Goal: Information Seeking & Learning: Learn about a topic

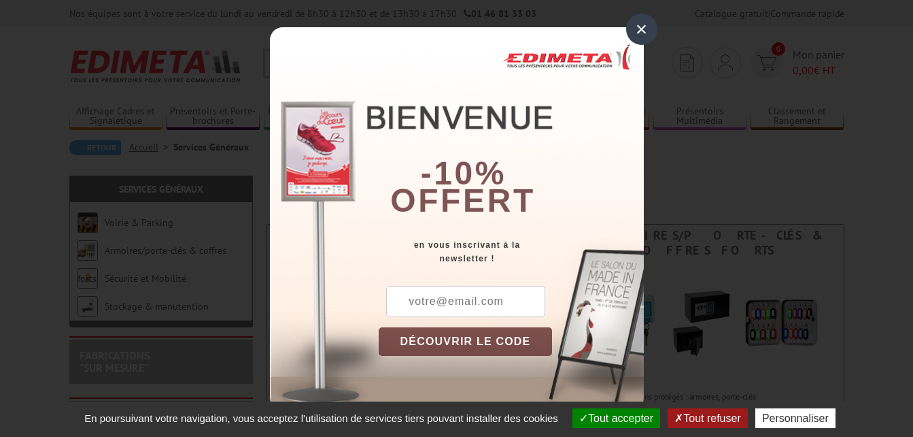
click at [641, 30] on div "×" at bounding box center [641, 29] width 31 height 31
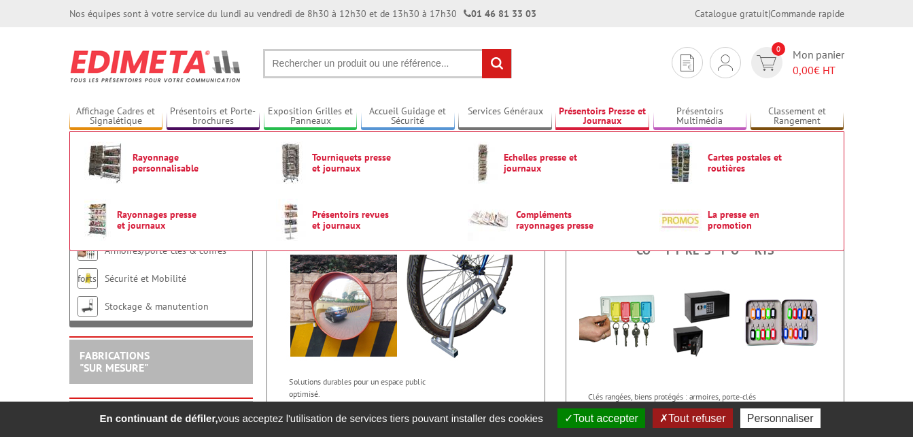
click at [582, 114] on link "Présentoirs Presse et Journaux" at bounding box center [603, 116] width 94 height 22
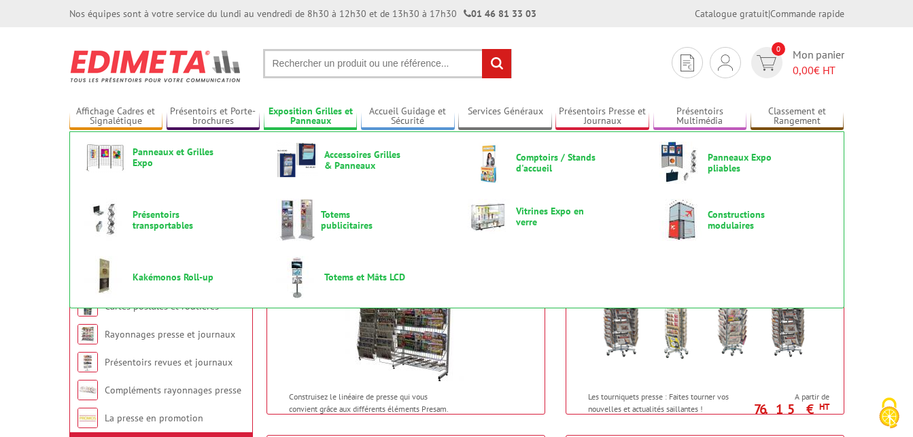
click at [324, 110] on link "Exposition Grilles et Panneaux" at bounding box center [311, 116] width 94 height 22
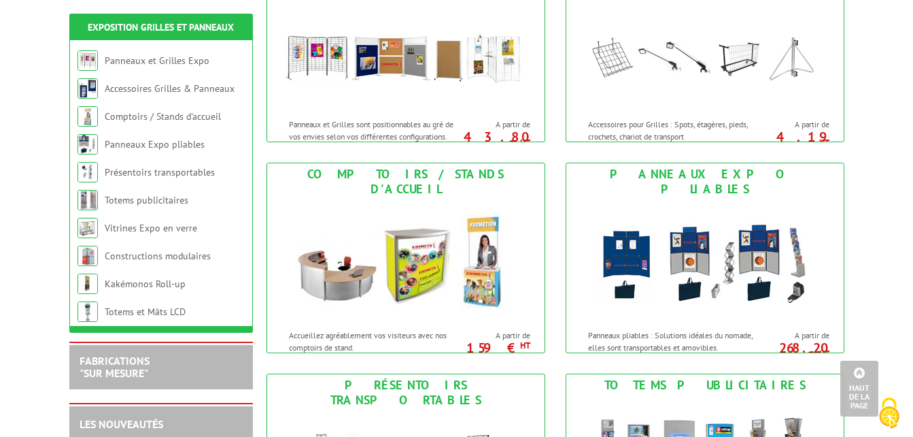
scroll to position [204, 0]
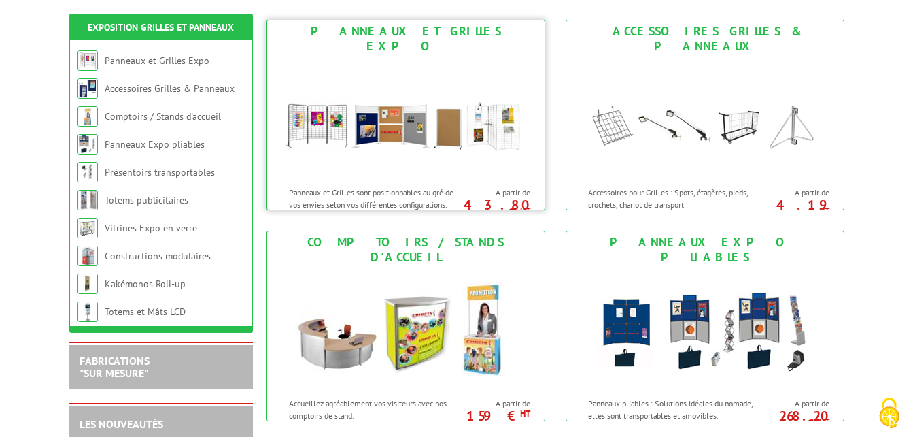
click at [329, 111] on img at bounding box center [406, 118] width 252 height 122
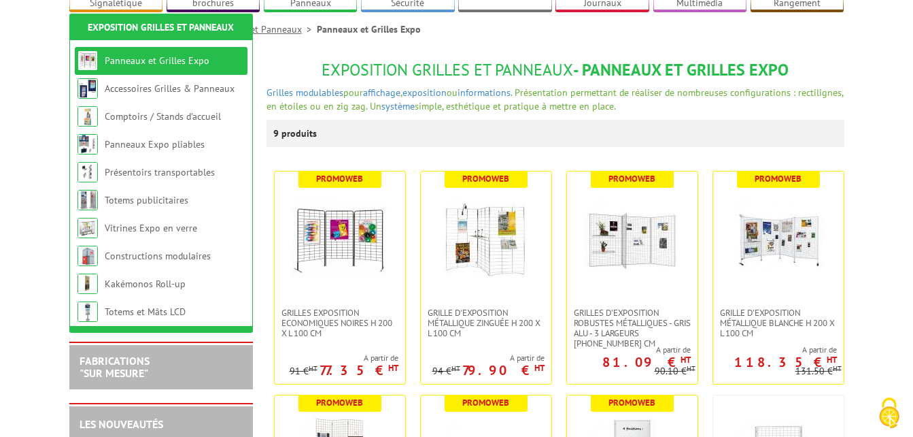
scroll to position [204, 0]
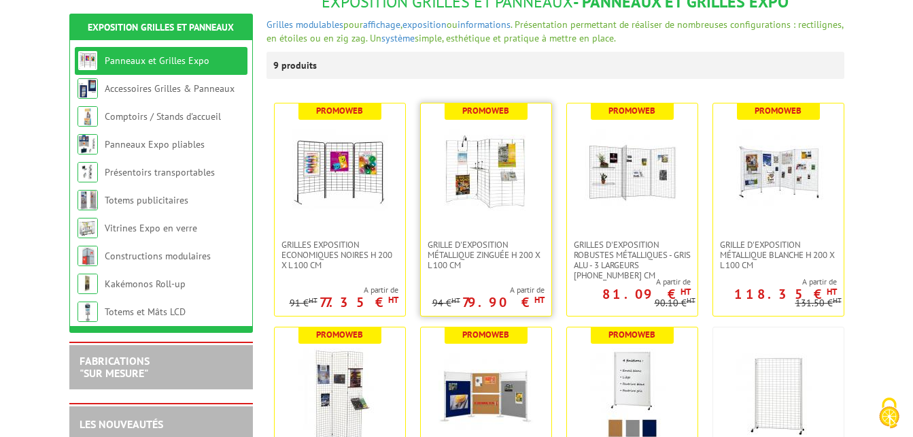
click at [443, 135] on img at bounding box center [486, 171] width 95 height 95
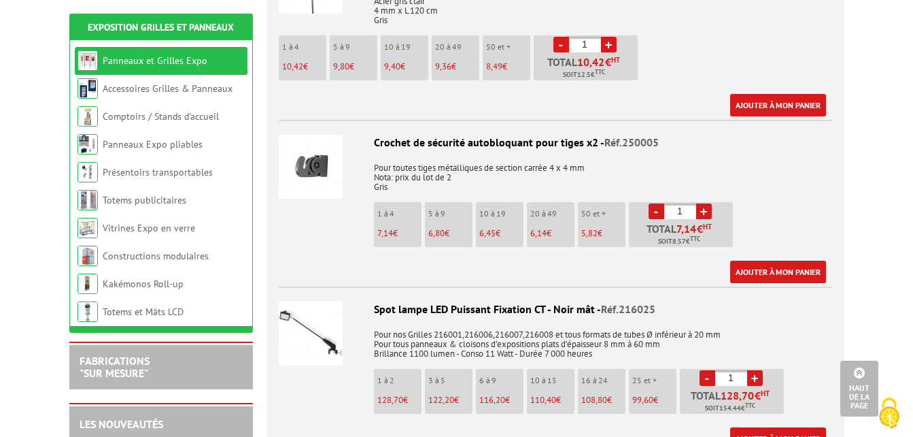
scroll to position [2245, 0]
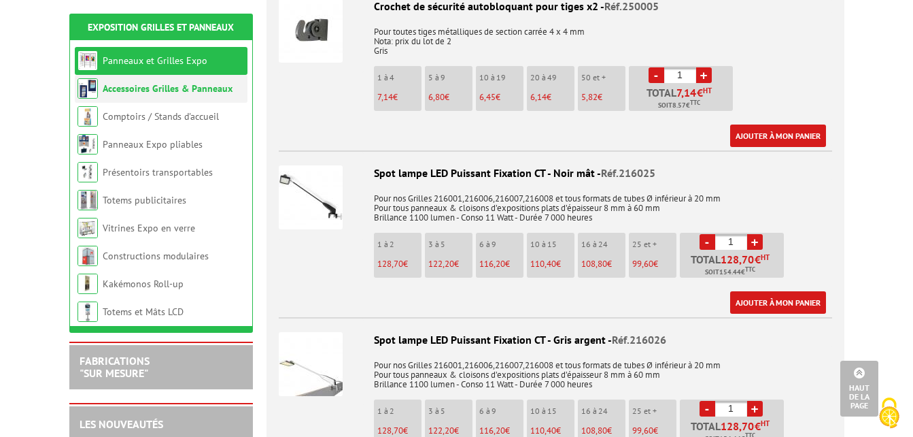
click at [188, 93] on link "Accessoires Grilles & Panneaux" at bounding box center [168, 88] width 130 height 12
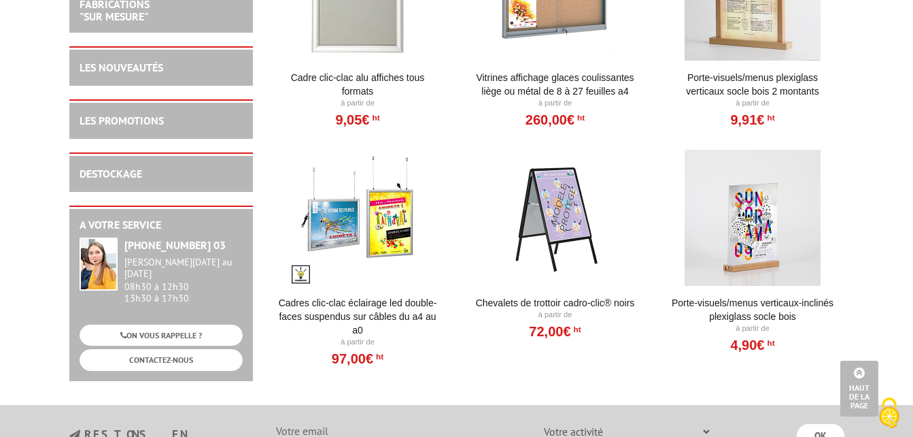
scroll to position [1483, 0]
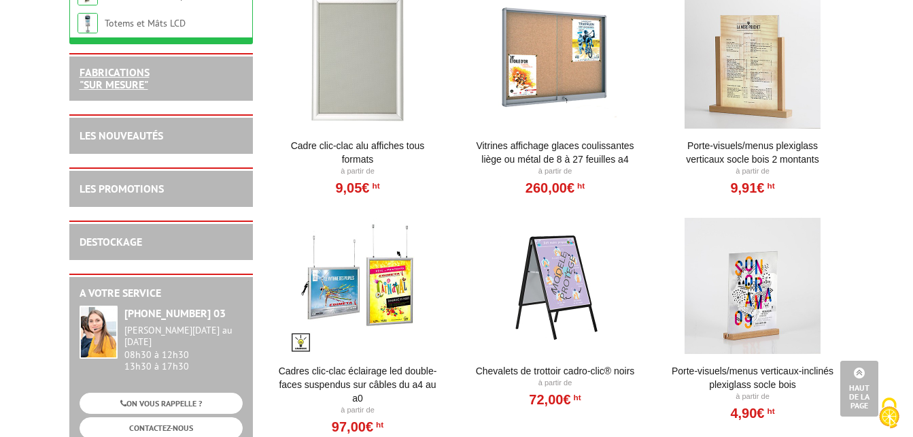
click at [135, 85] on link "FABRICATIONS "Sur Mesure"" at bounding box center [115, 78] width 70 height 26
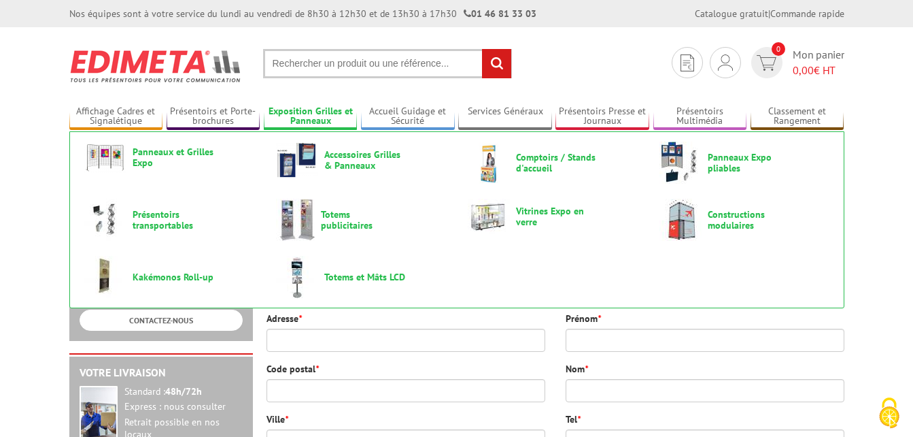
scroll to position [136, 0]
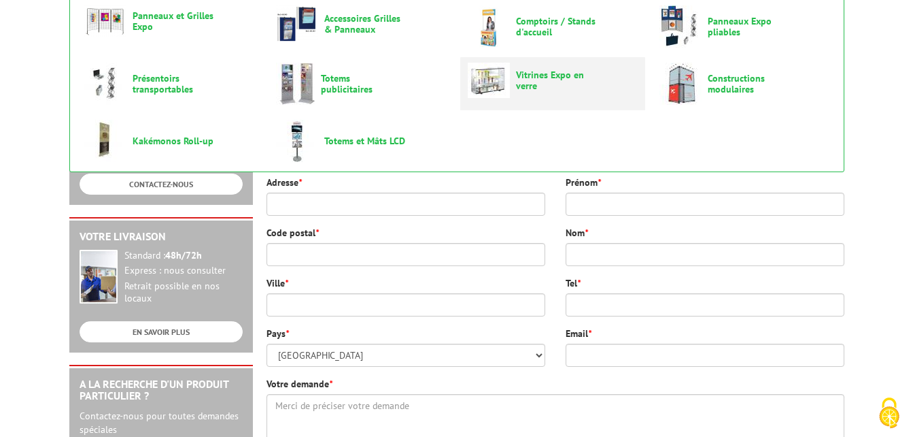
click at [496, 82] on img at bounding box center [489, 80] width 42 height 35
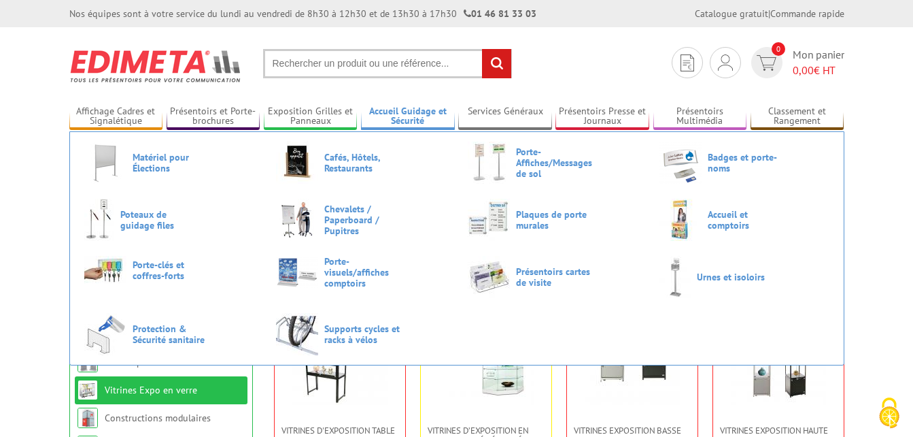
click at [405, 113] on link "Accueil Guidage et Sécurité" at bounding box center [408, 116] width 94 height 22
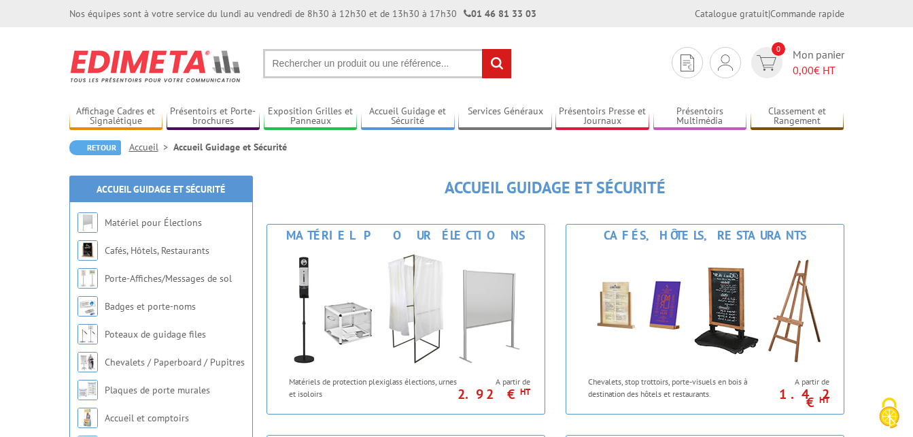
scroll to position [68, 0]
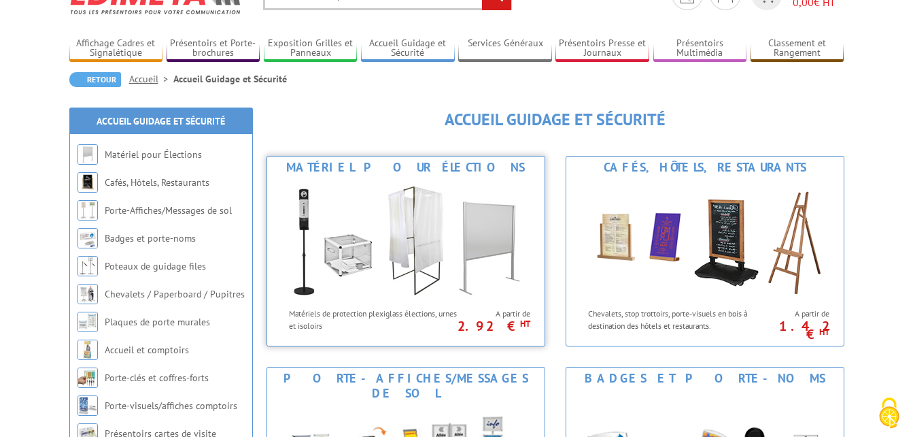
click at [482, 230] on img at bounding box center [406, 239] width 252 height 122
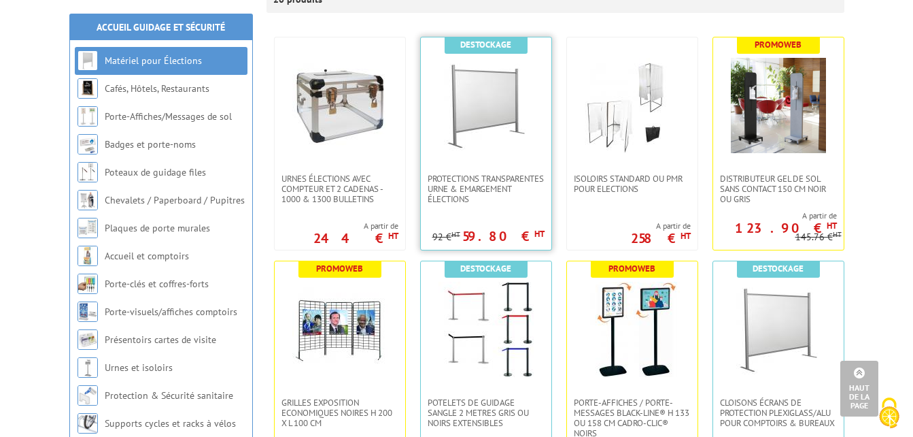
scroll to position [204, 0]
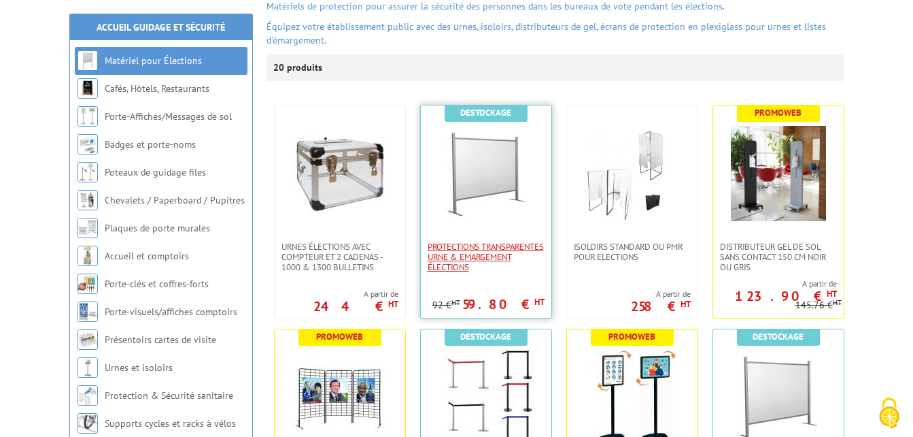
click at [453, 242] on span "Protections Transparentes Urne & Emargement élections" at bounding box center [486, 256] width 117 height 31
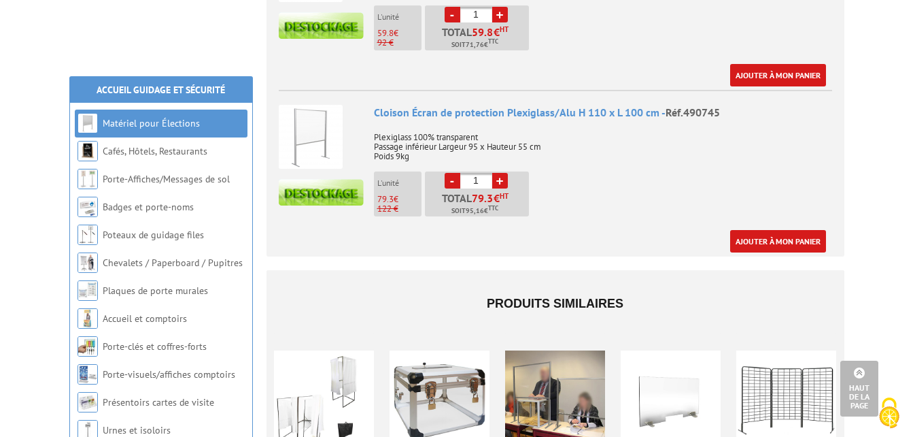
scroll to position [816, 0]
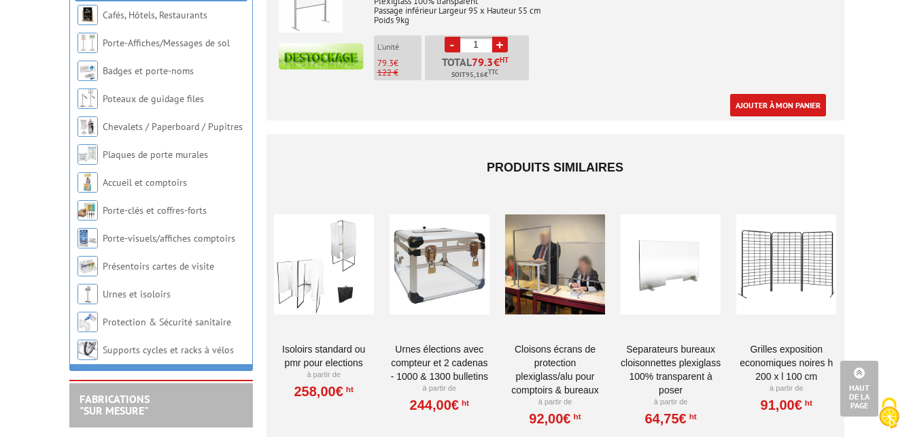
click at [779, 233] on div at bounding box center [787, 264] width 100 height 136
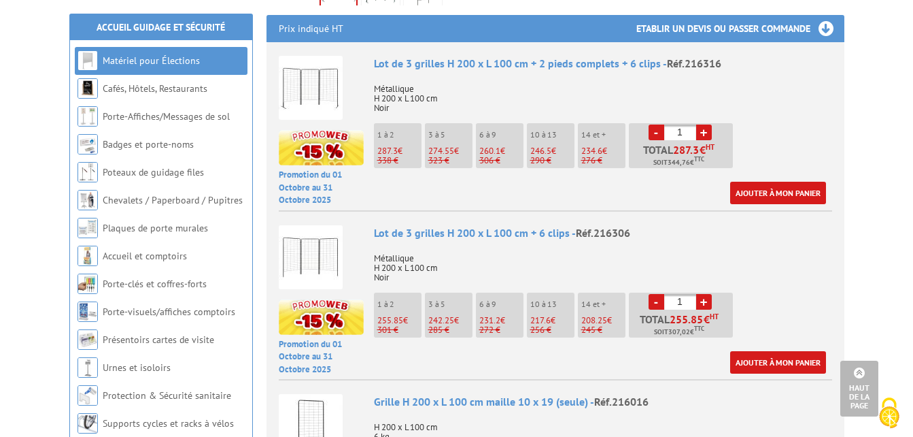
scroll to position [408, 0]
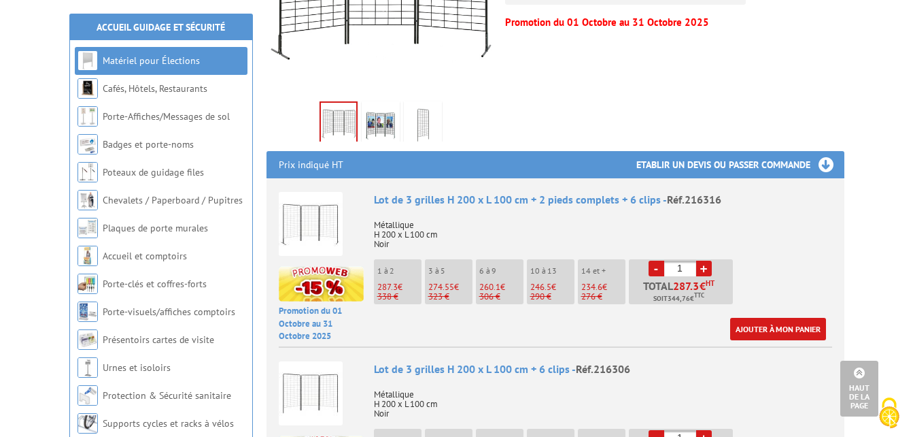
click at [305, 202] on img at bounding box center [311, 224] width 64 height 64
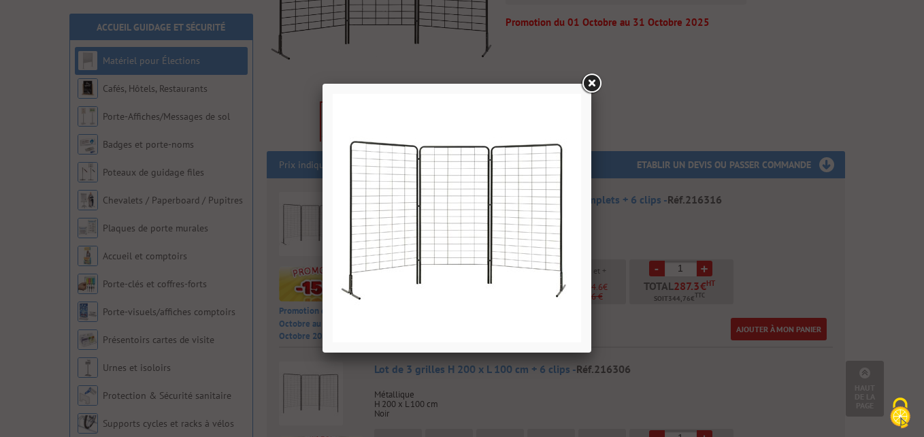
click at [590, 75] on link at bounding box center [591, 83] width 24 height 24
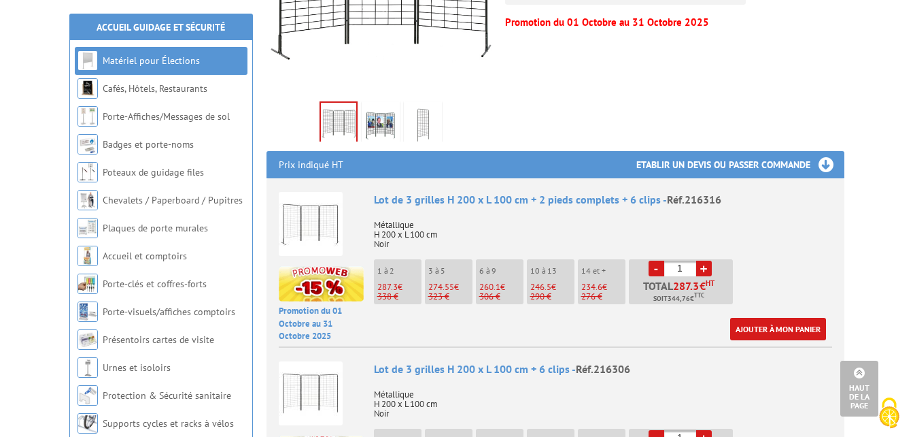
click at [425, 113] on img at bounding box center [423, 125] width 33 height 42
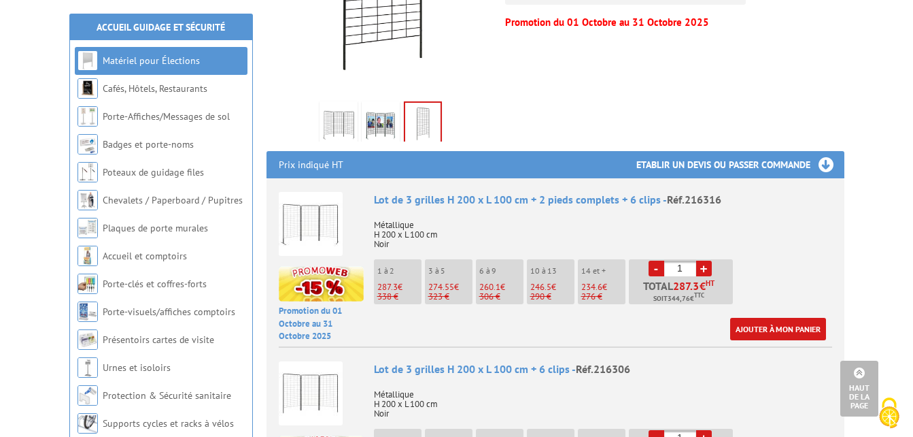
scroll to position [476, 0]
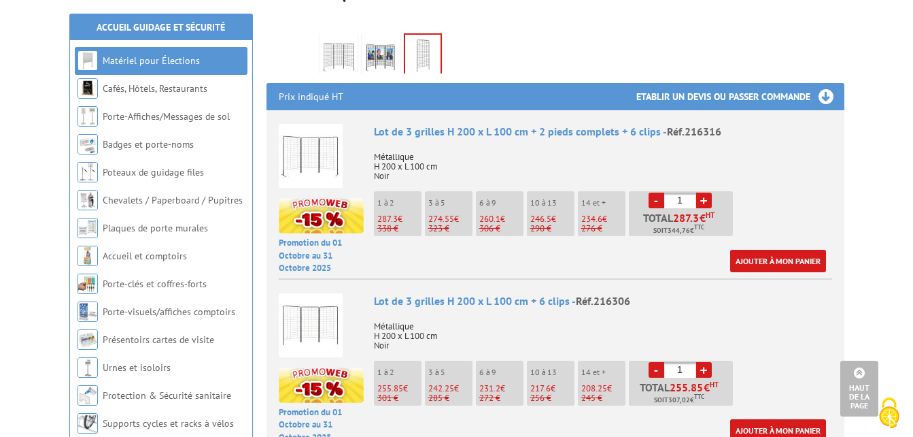
click at [303, 150] on img at bounding box center [311, 156] width 64 height 64
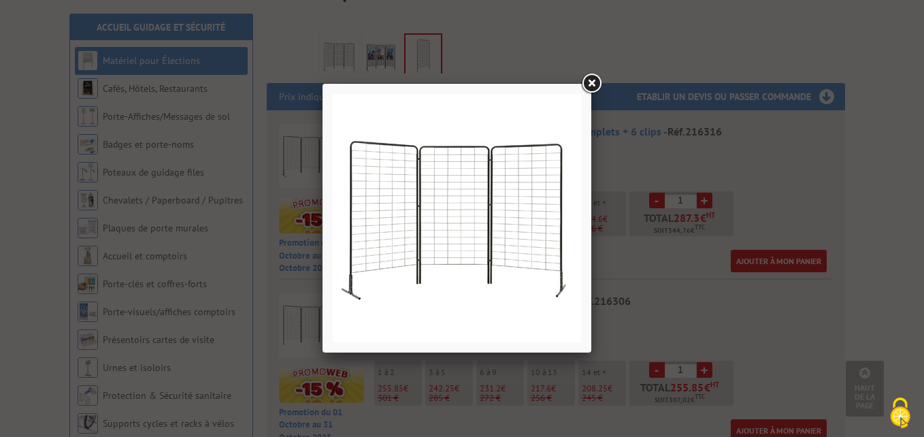
click at [511, 193] on img at bounding box center [457, 218] width 248 height 248
click at [592, 81] on link at bounding box center [591, 83] width 24 height 24
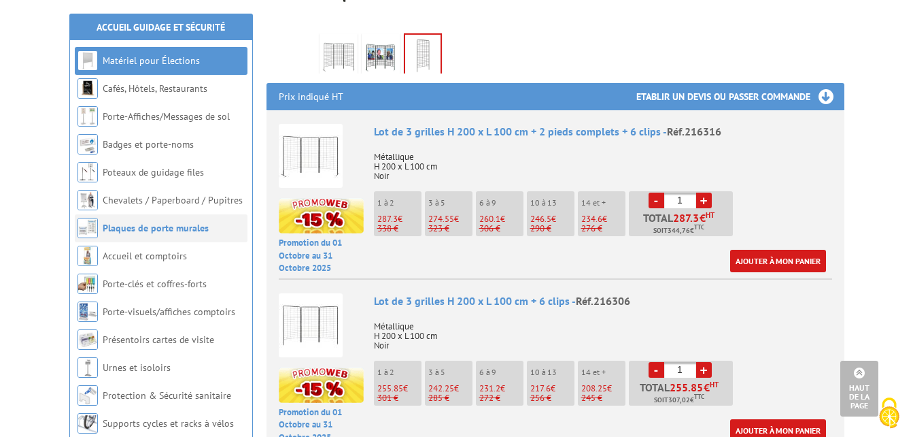
click at [165, 226] on link "Plaques de porte murales" at bounding box center [156, 228] width 106 height 12
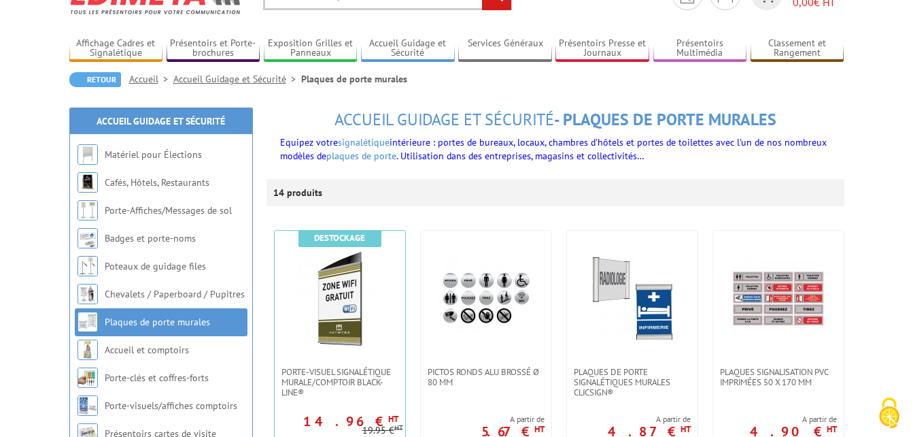
scroll to position [204, 0]
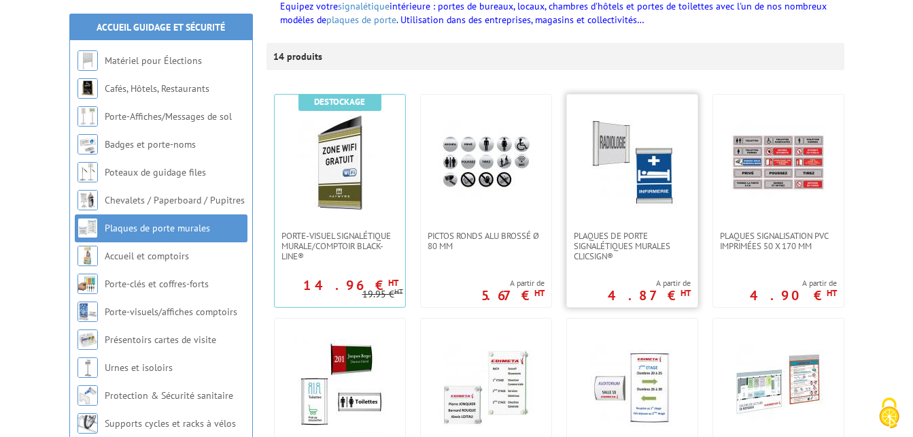
click at [599, 141] on img at bounding box center [632, 162] width 95 height 95
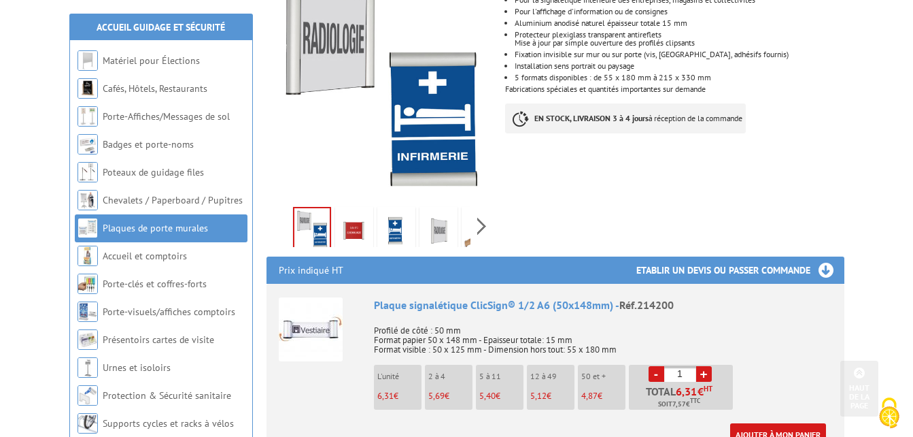
scroll to position [340, 0]
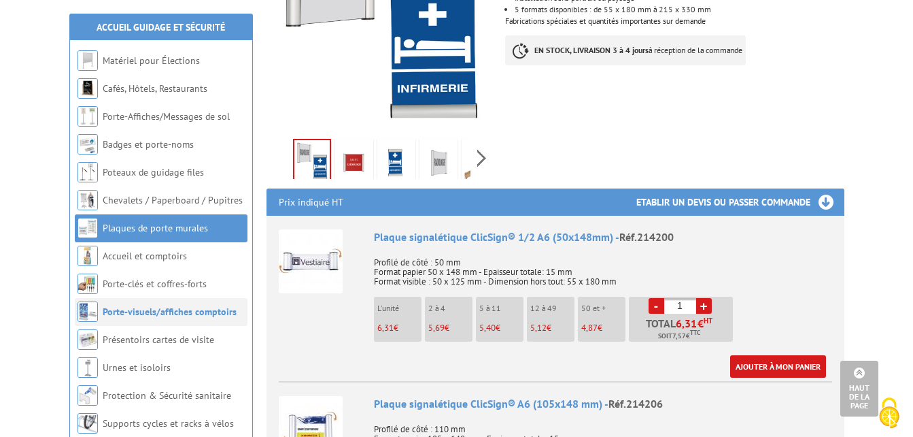
click at [137, 309] on link "Porte-visuels/affiches comptoirs" at bounding box center [170, 311] width 134 height 12
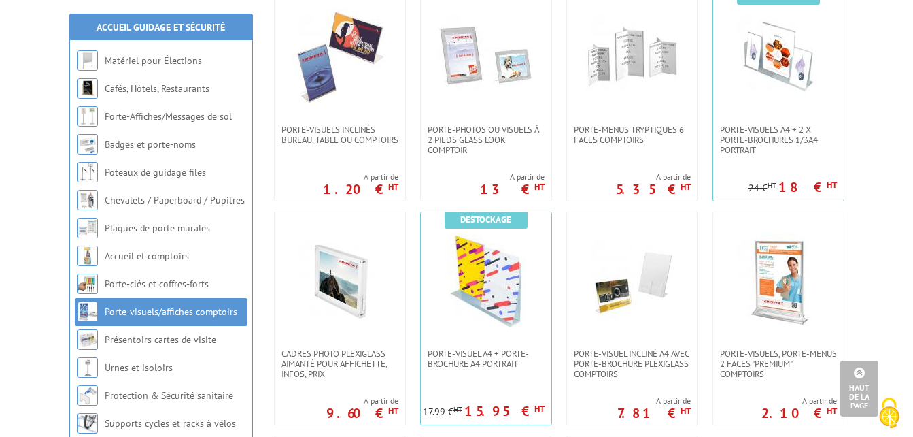
scroll to position [680, 0]
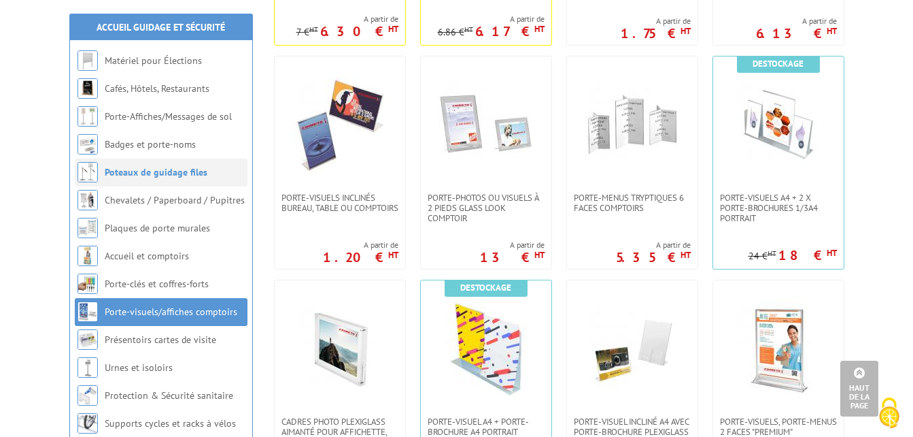
click at [150, 171] on link "Poteaux de guidage files" at bounding box center [156, 172] width 103 height 12
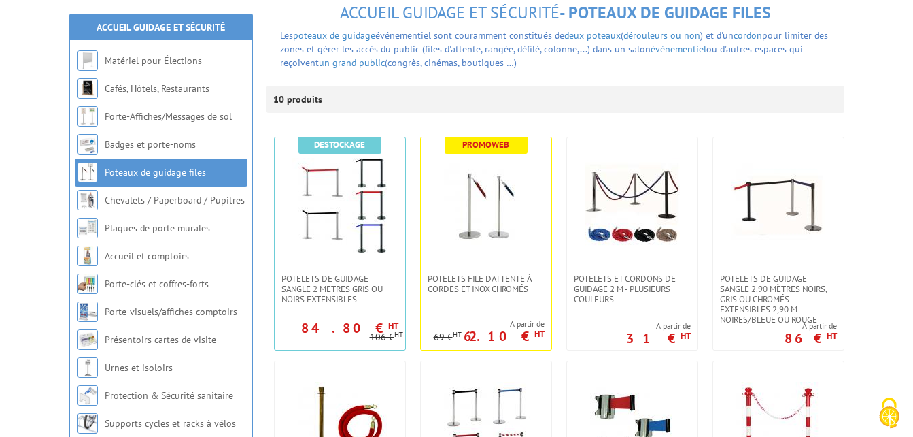
scroll to position [39, 0]
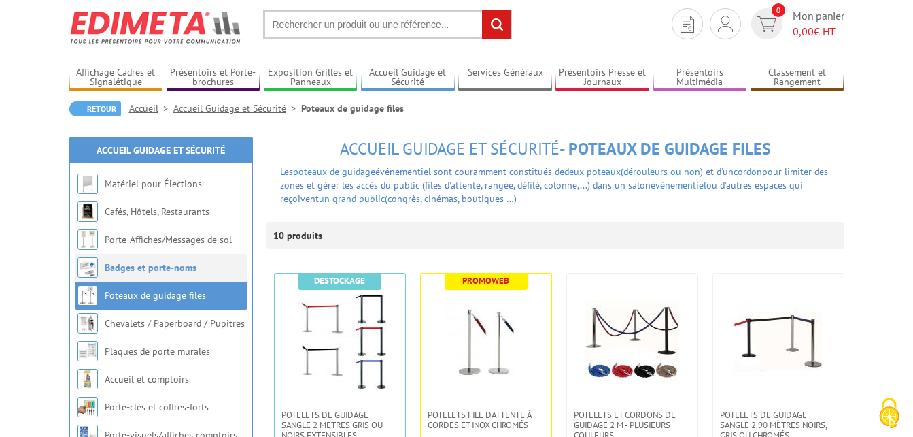
click at [181, 263] on link "Badges et porte-noms" at bounding box center [151, 267] width 92 height 12
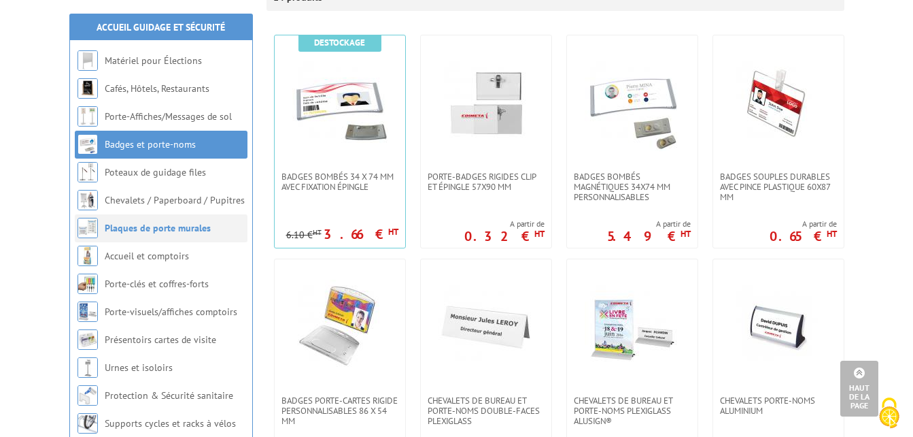
scroll to position [204, 0]
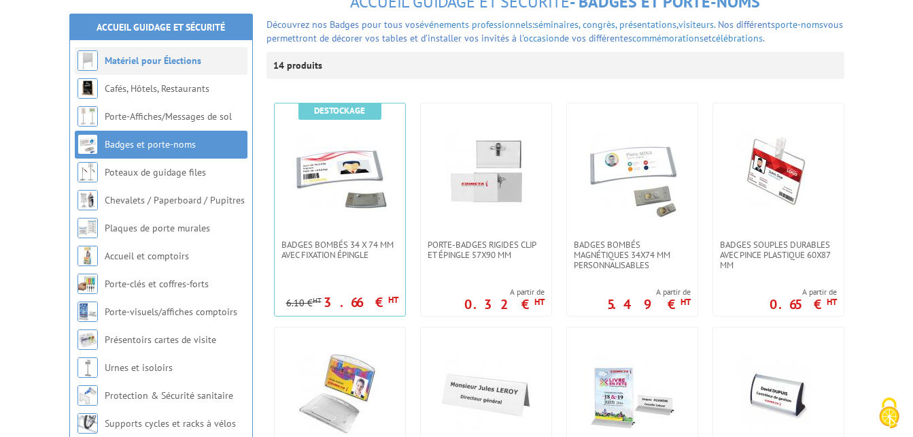
click at [165, 63] on link "Matériel pour Élections" at bounding box center [153, 60] width 97 height 12
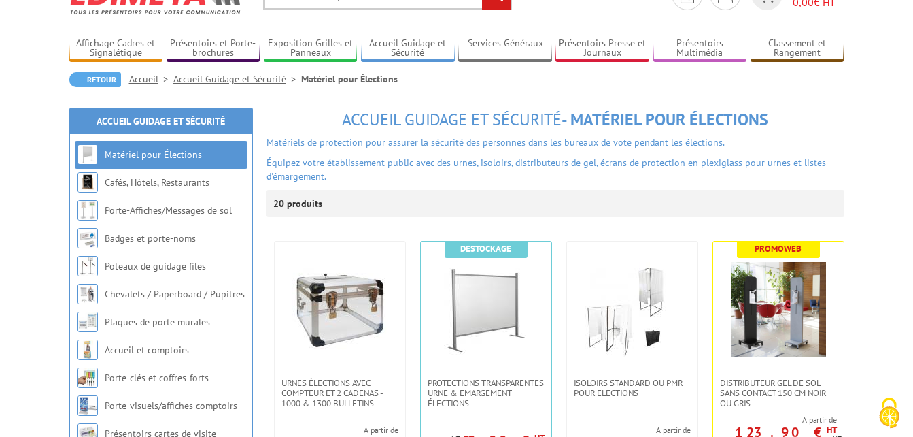
scroll to position [136, 0]
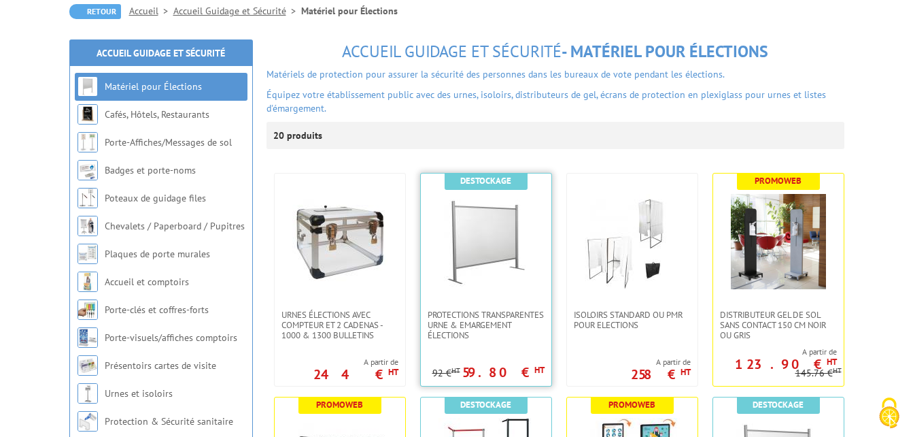
click at [484, 210] on img at bounding box center [486, 241] width 95 height 95
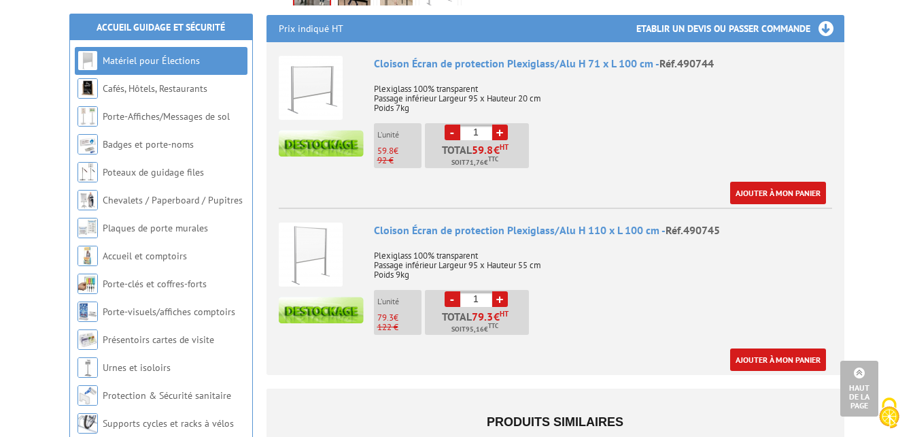
scroll to position [476, 0]
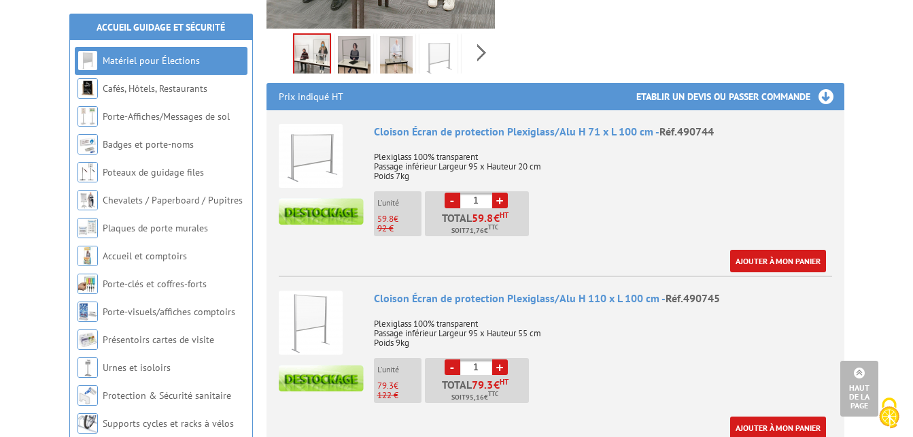
click at [318, 138] on img at bounding box center [311, 156] width 64 height 64
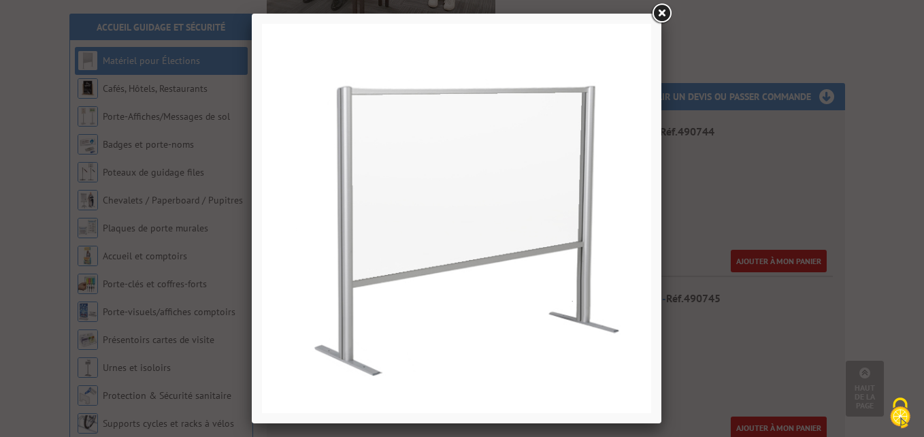
click at [660, 12] on link at bounding box center [661, 13] width 24 height 24
